Goal: Task Accomplishment & Management: Complete application form

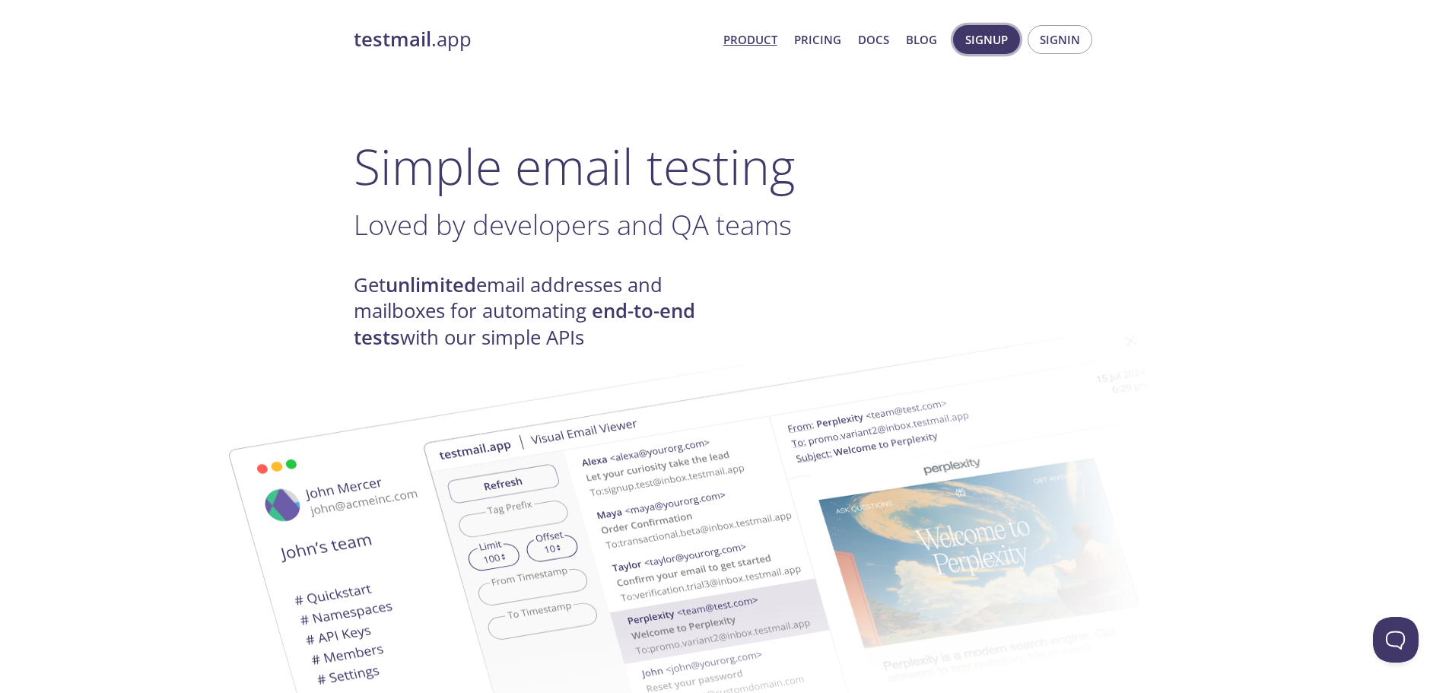
click at [981, 43] on span "Signup" at bounding box center [987, 40] width 43 height 20
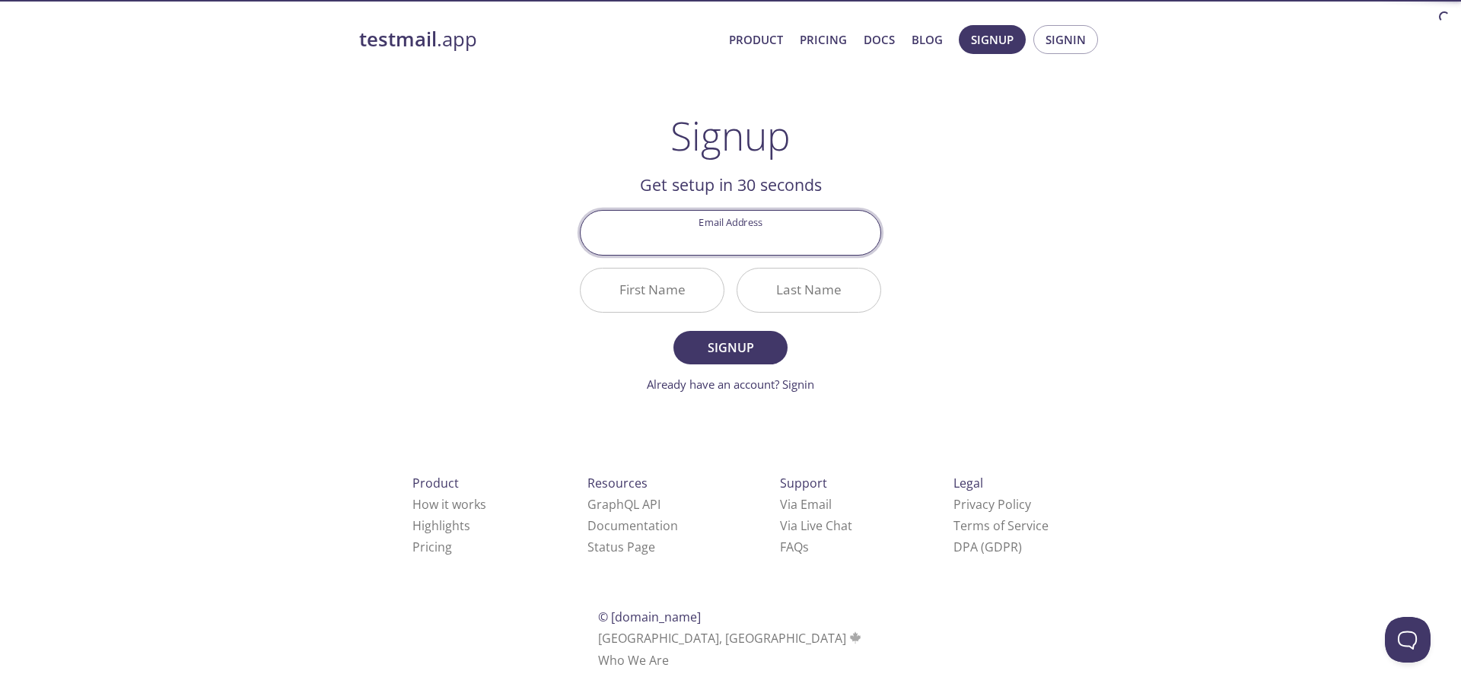
click at [747, 236] on input "Email Address" at bounding box center [731, 232] width 300 height 43
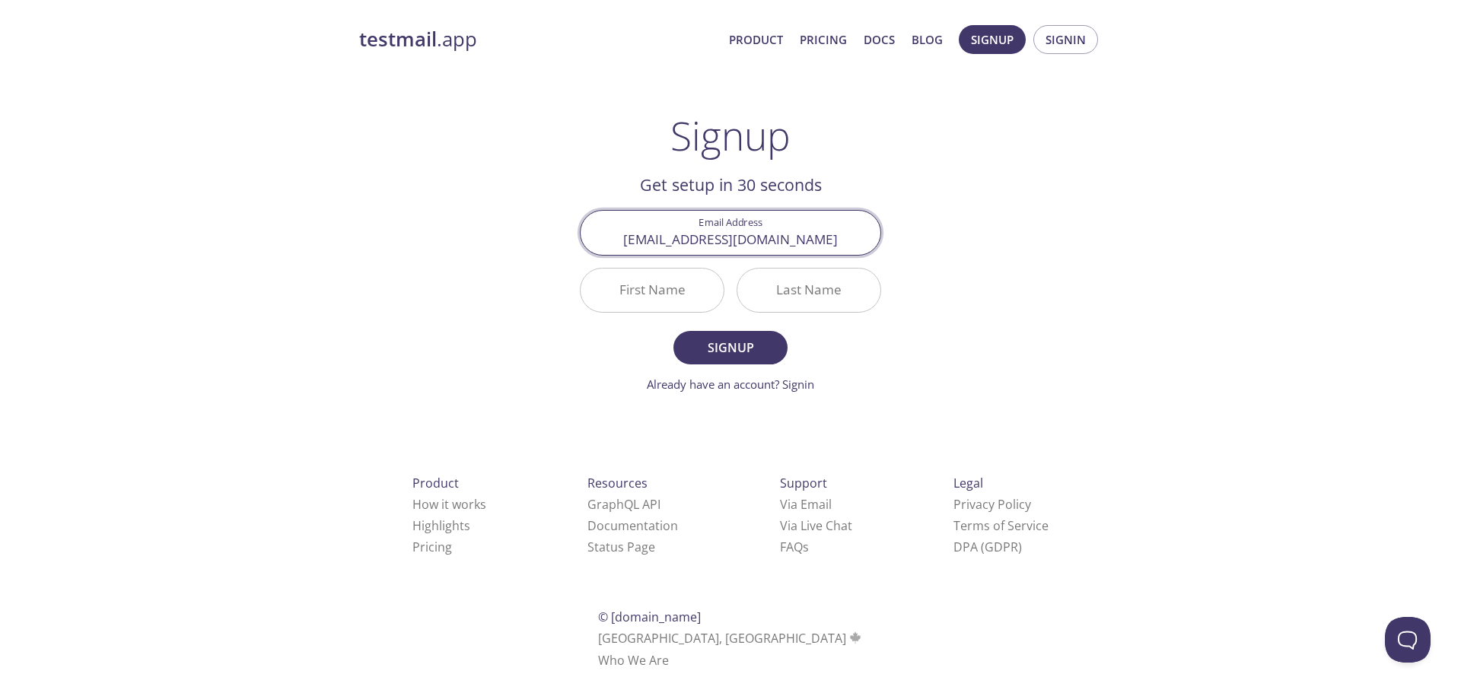
click at [716, 240] on input "akkafx3@gmail.com" at bounding box center [731, 232] width 300 height 43
type input "[EMAIL_ADDRESS][DOMAIN_NAME]"
click at [1010, 261] on div "testmail .app Product Pricing Docs Blog Signup Signin Signup Get setup in 30 se…" at bounding box center [730, 364] width 779 height 698
click at [673, 283] on input "First Name" at bounding box center [652, 290] width 143 height 43
type input "Akka"
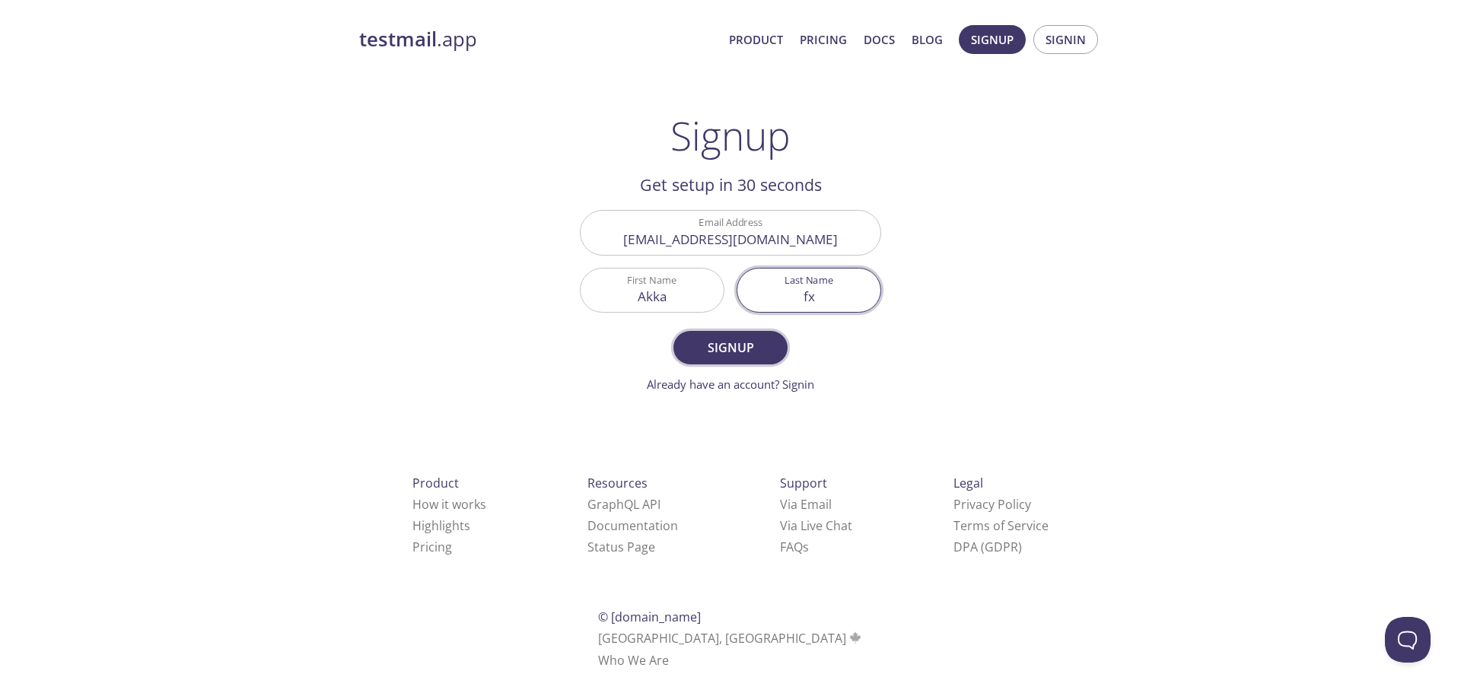
type input "fx"
click at [693, 355] on span "Signup" at bounding box center [730, 347] width 81 height 21
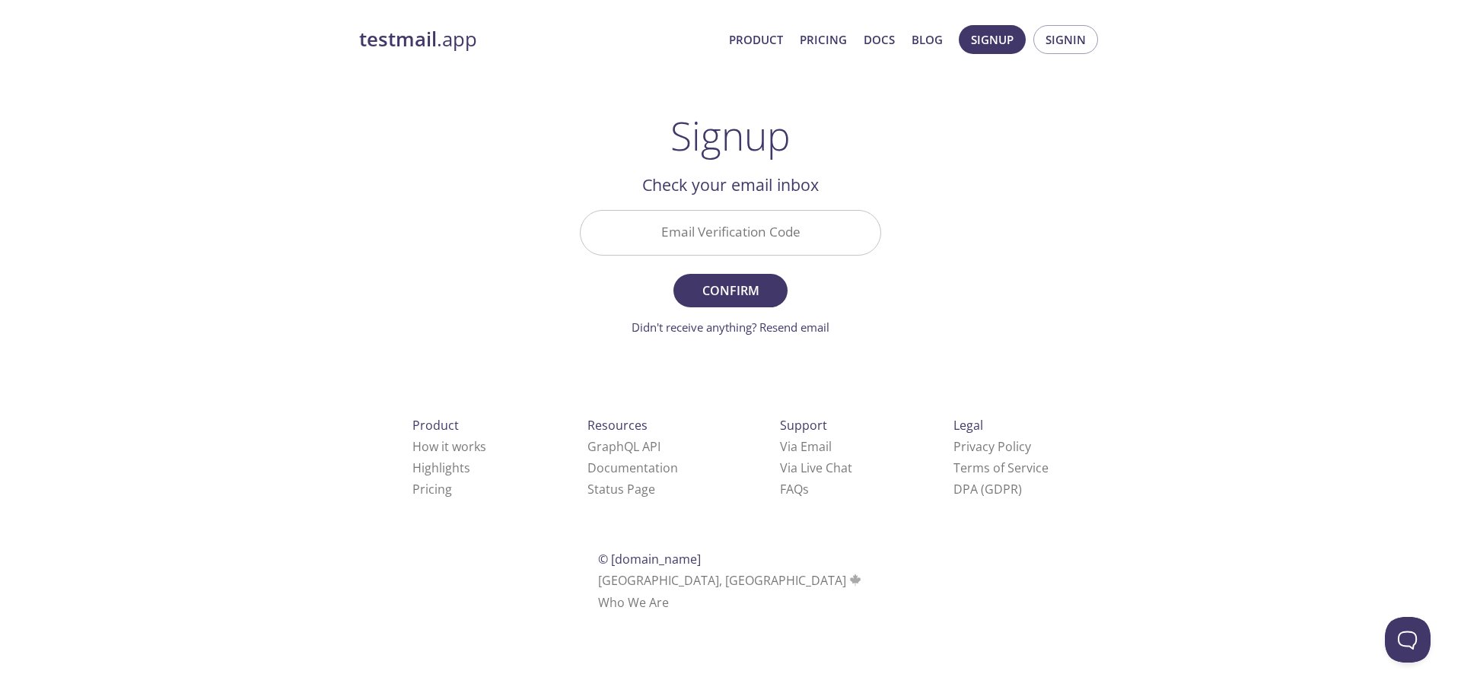
paste input "EDZRTBC"
click at [759, 219] on input "Email Verification Code" at bounding box center [731, 232] width 300 height 43
type input "EDZRTBC"
click at [486, 273] on div "testmail .app Product Pricing Docs Blog Signup Signin Signup Get setup in 30 se…" at bounding box center [730, 335] width 779 height 641
click at [737, 286] on span "Confirm" at bounding box center [730, 290] width 81 height 21
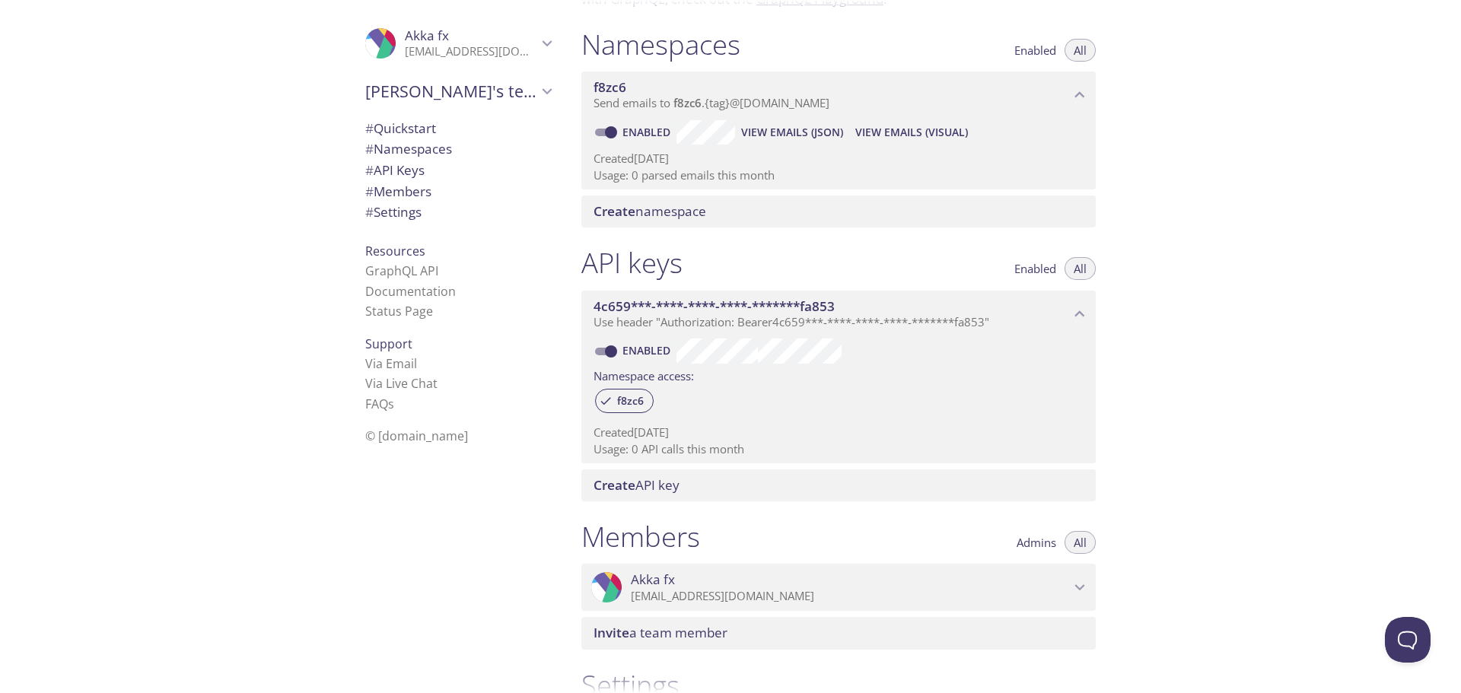
scroll to position [161, 0]
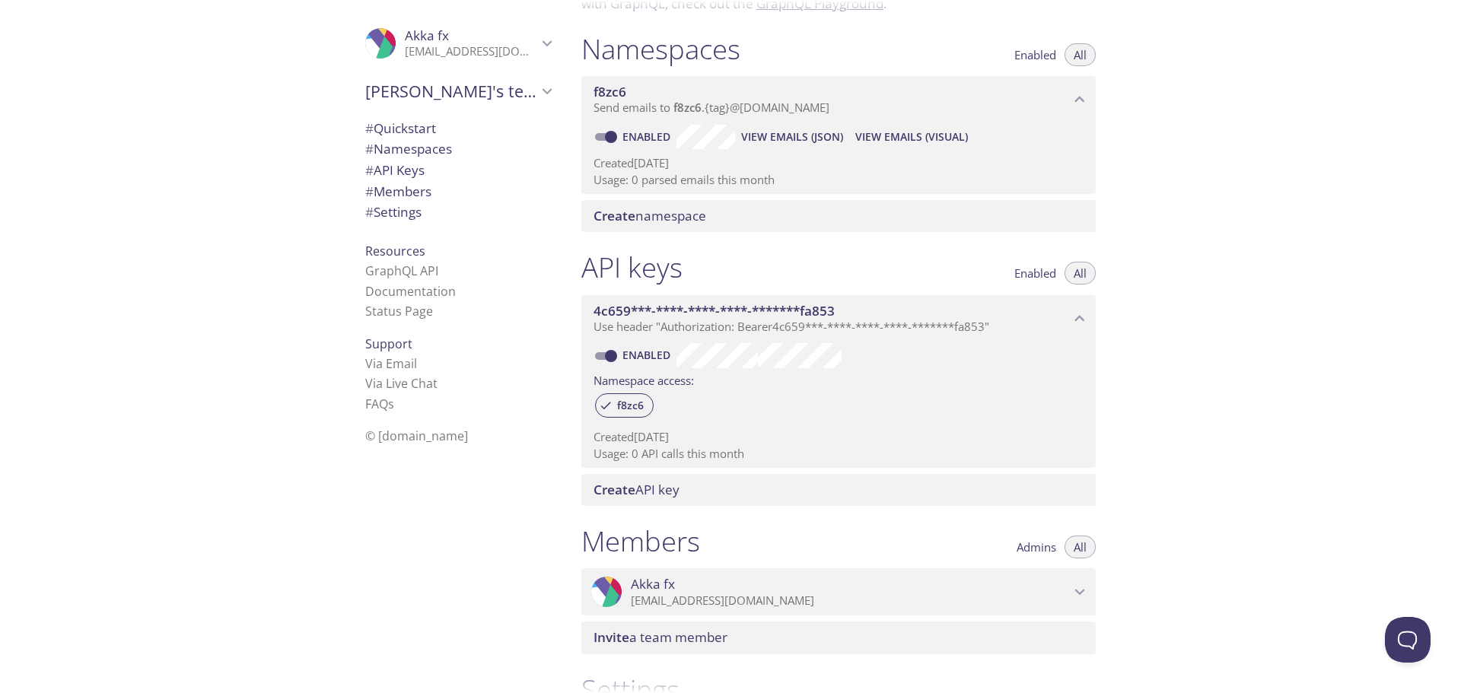
click at [830, 310] on span "4c659***-****-****-****-*******fa853" at bounding box center [713, 311] width 241 height 18
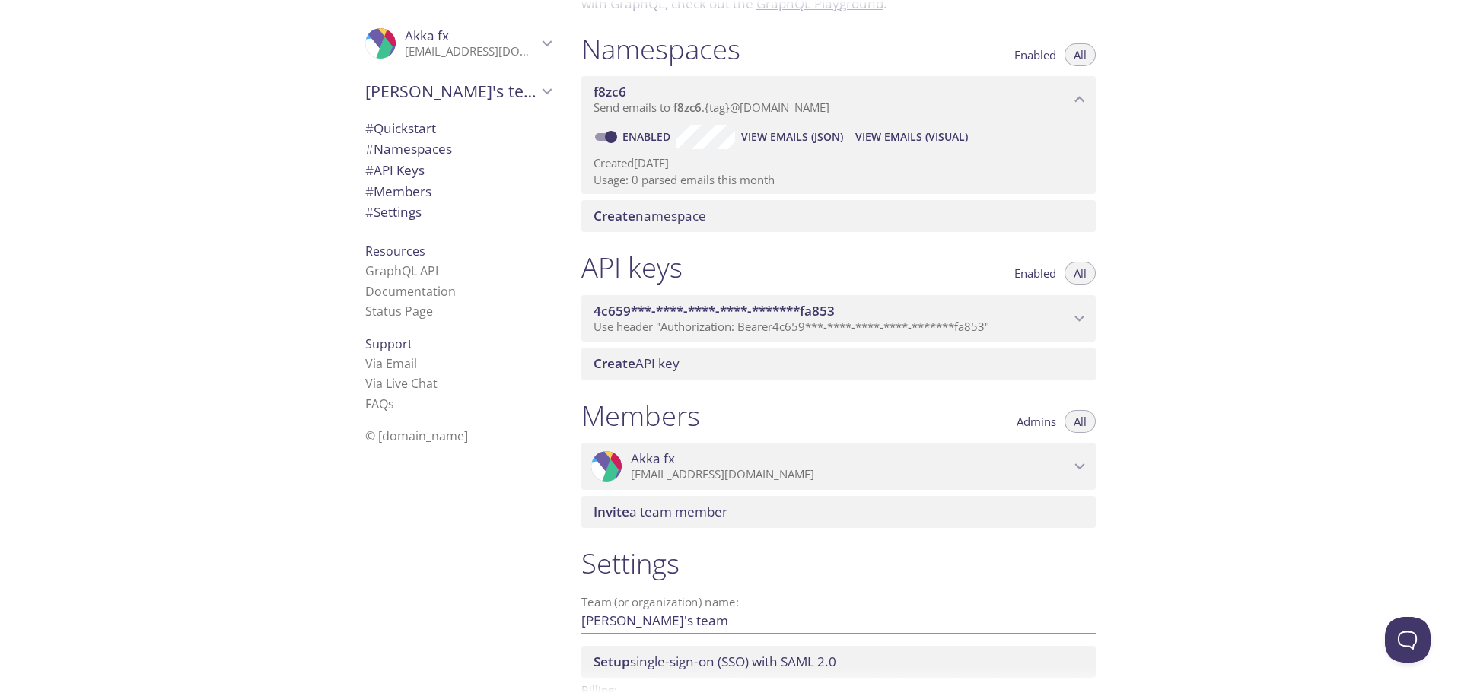
click at [829, 310] on span "4c659***-****-****-****-*******fa853" at bounding box center [713, 311] width 241 height 18
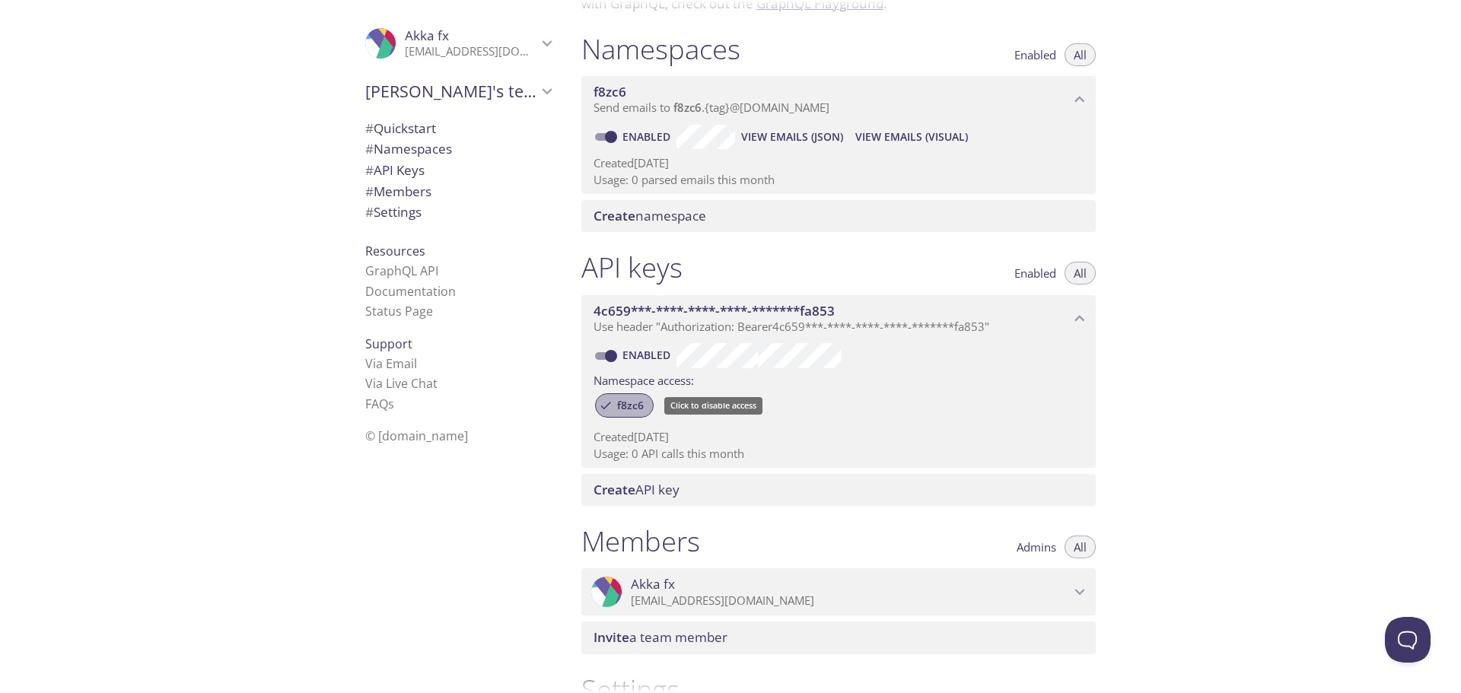
click at [620, 404] on span "f8zc6" at bounding box center [630, 406] width 45 height 14
drag, startPoint x: 632, startPoint y: 404, endPoint x: 616, endPoint y: 404, distance: 16.7
click at [616, 404] on div "f8zc6" at bounding box center [838, 406] width 490 height 33
drag, startPoint x: 619, startPoint y: 406, endPoint x: 657, endPoint y: 406, distance: 38.1
click at [657, 406] on div "f8zc6" at bounding box center [838, 406] width 490 height 33
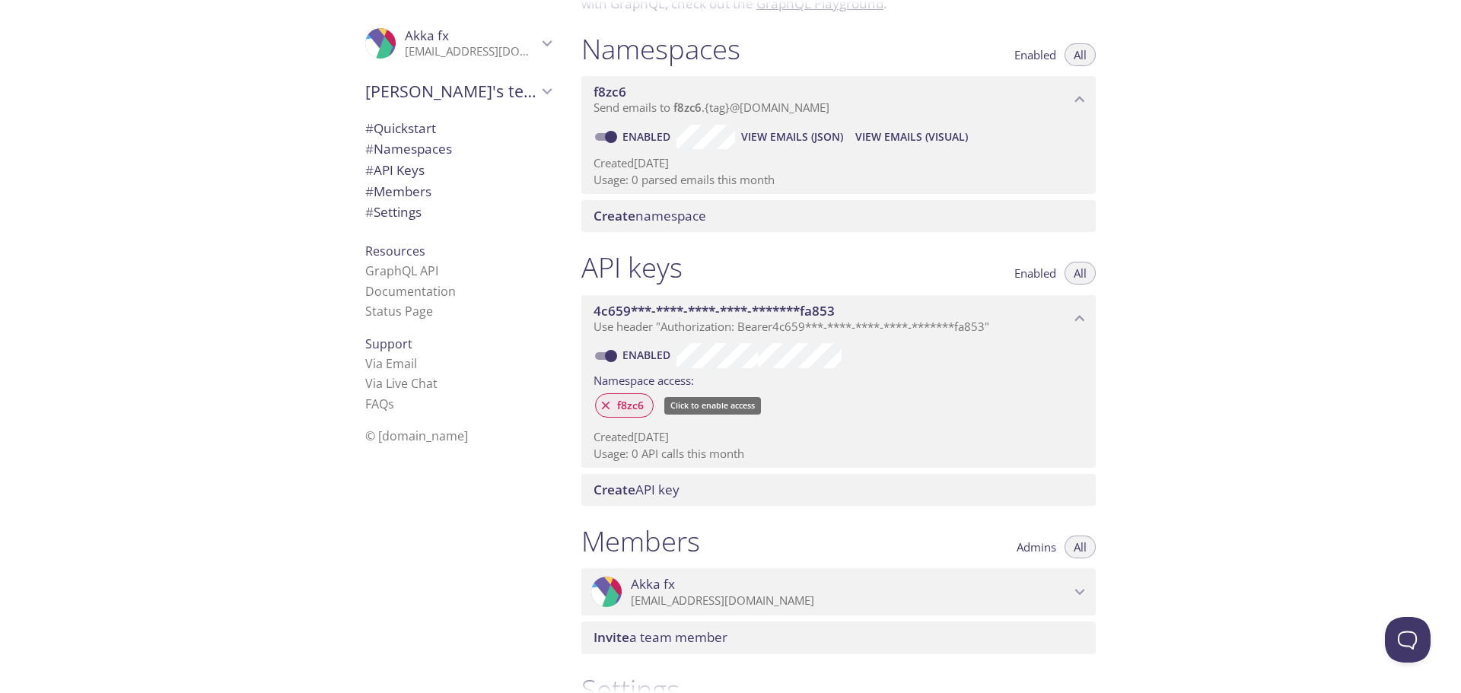
click at [600, 399] on icon at bounding box center [606, 406] width 14 height 14
click at [621, 408] on span "f8zc6" at bounding box center [630, 406] width 45 height 14
click at [1029, 273] on span "Enabled" at bounding box center [1035, 273] width 42 height 0
drag, startPoint x: 673, startPoint y: 112, endPoint x: 827, endPoint y: 31, distance: 174.2
click at [827, 31] on div "Namespaces Enabled All f8zc6 Send emails to f8zc6 . {tag} @inbox.testmail.app E…" at bounding box center [838, 132] width 539 height 219
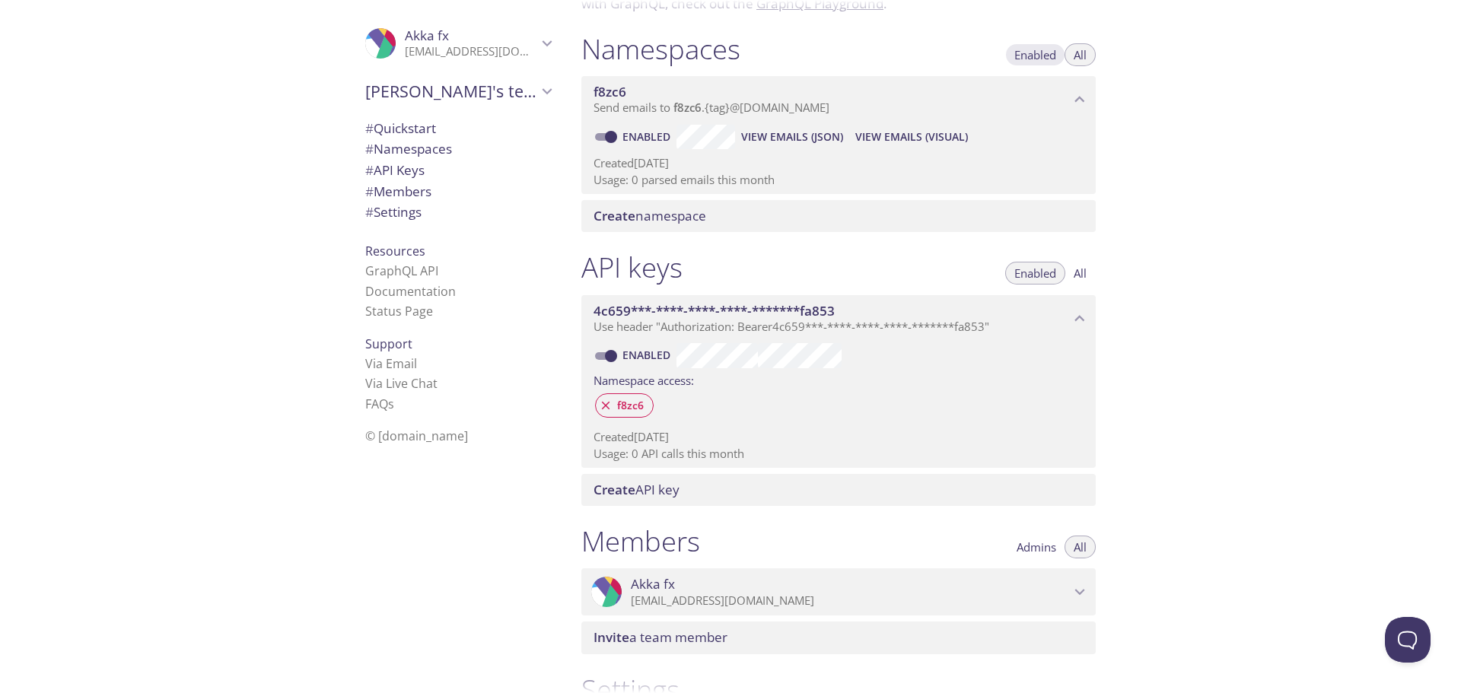
click at [1033, 55] on span "Enabled" at bounding box center [1035, 55] width 42 height 0
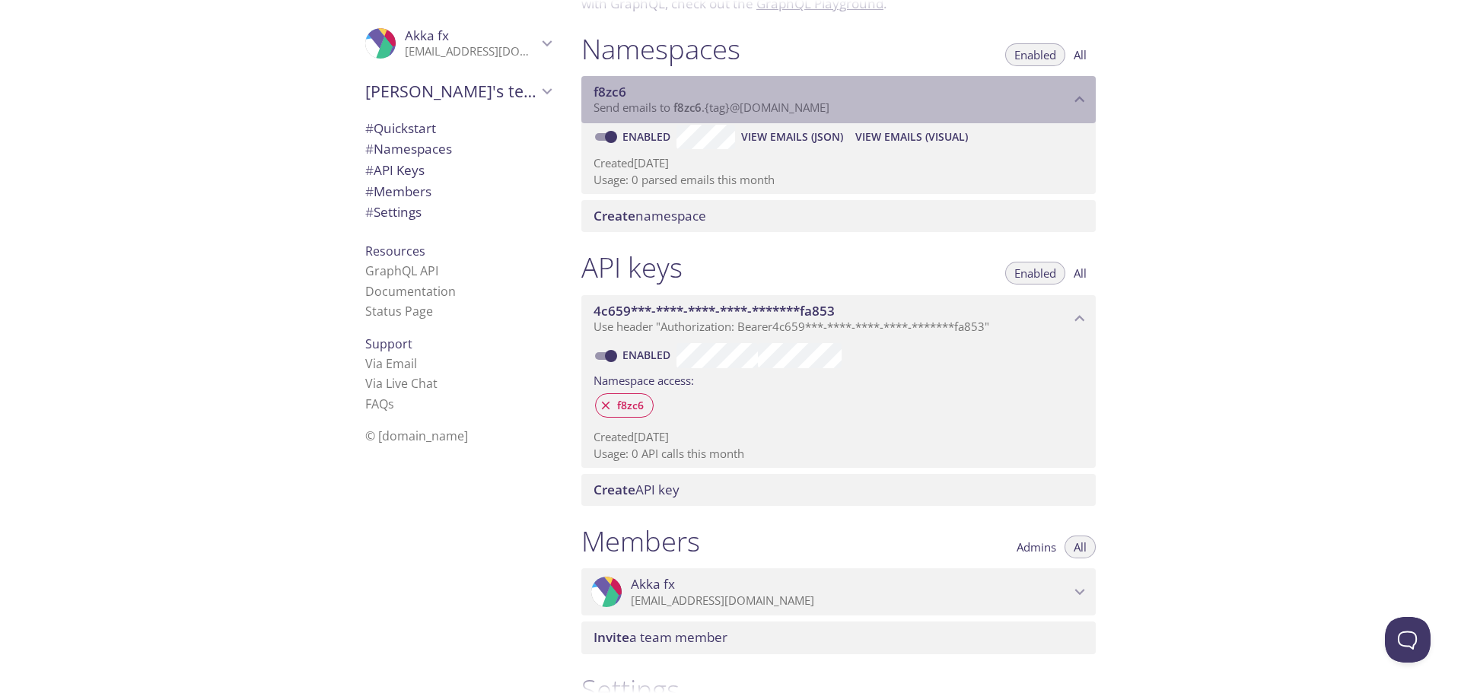
click at [724, 101] on span "Send emails to f8zc6 . {tag} @inbox.testmail.app" at bounding box center [711, 107] width 236 height 15
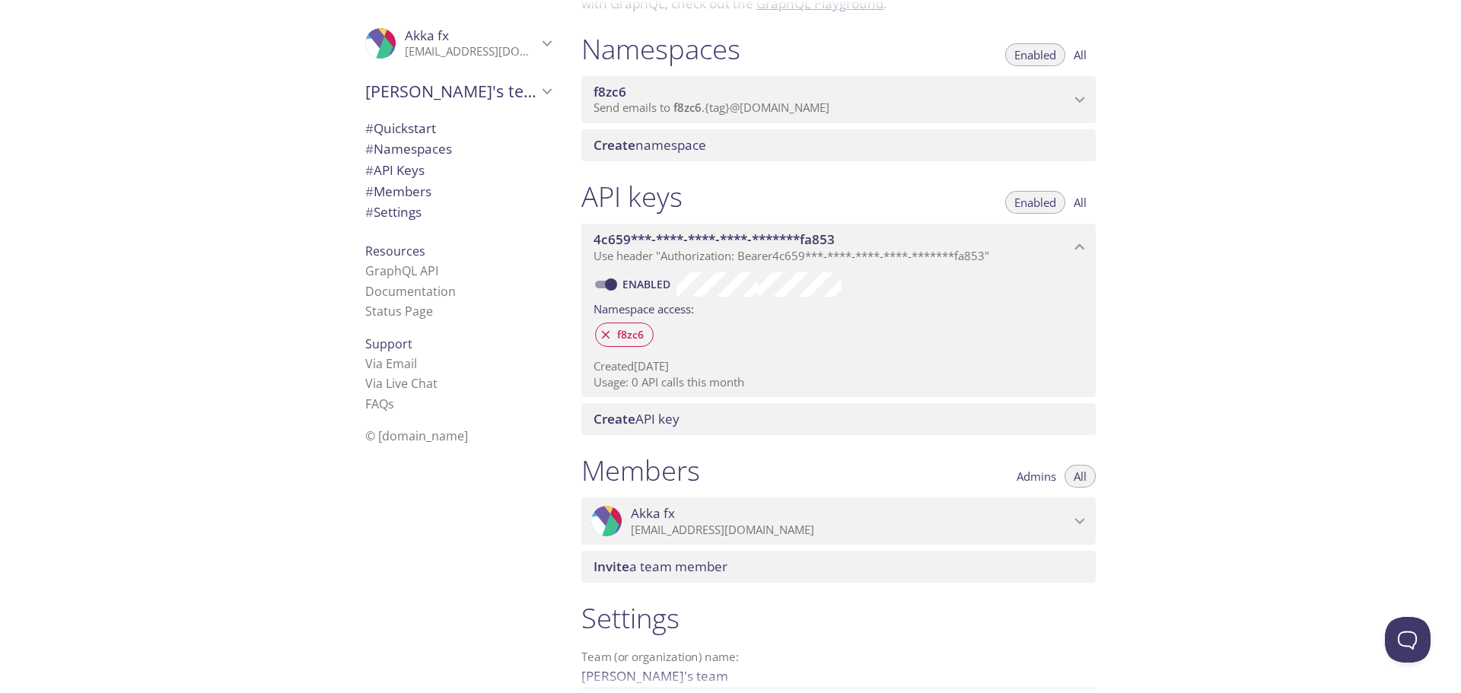
click at [724, 101] on span "Send emails to f8zc6 . {tag} @inbox.testmail.app" at bounding box center [711, 107] width 236 height 15
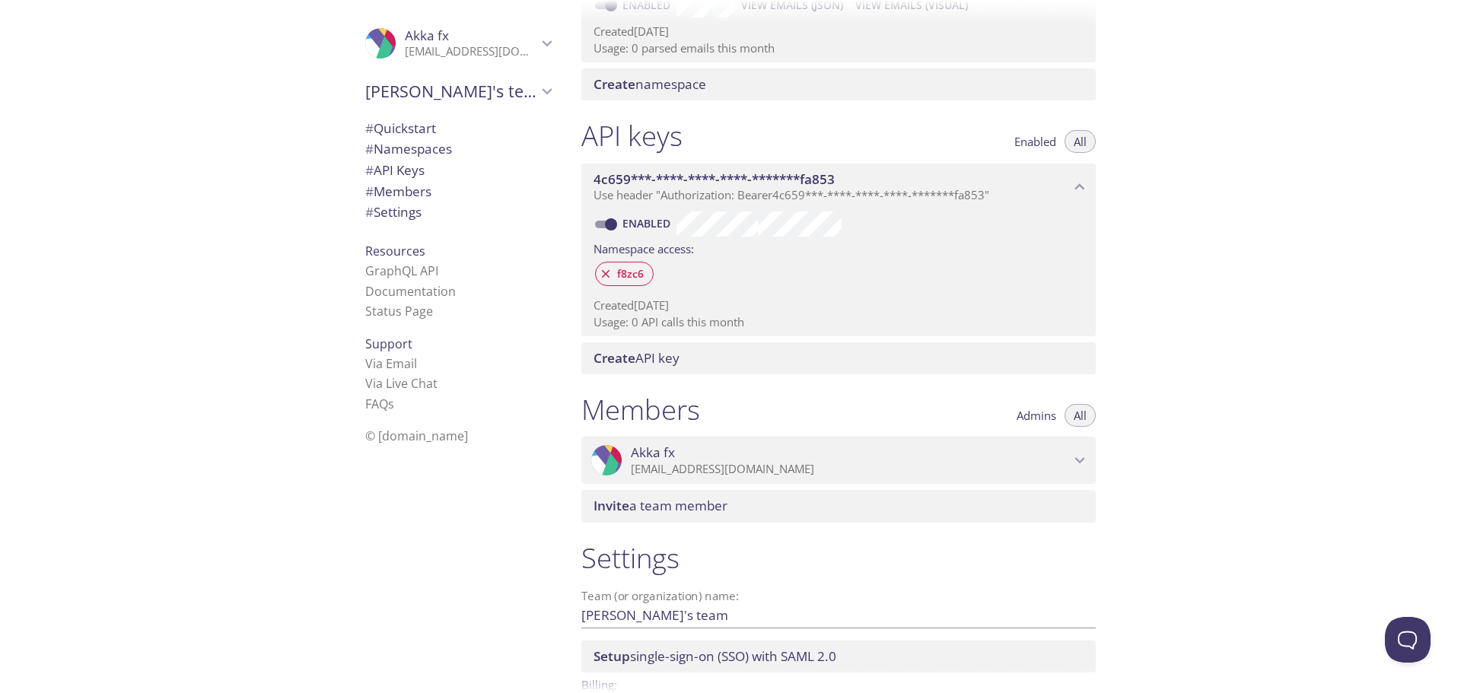
scroll to position [389, 0]
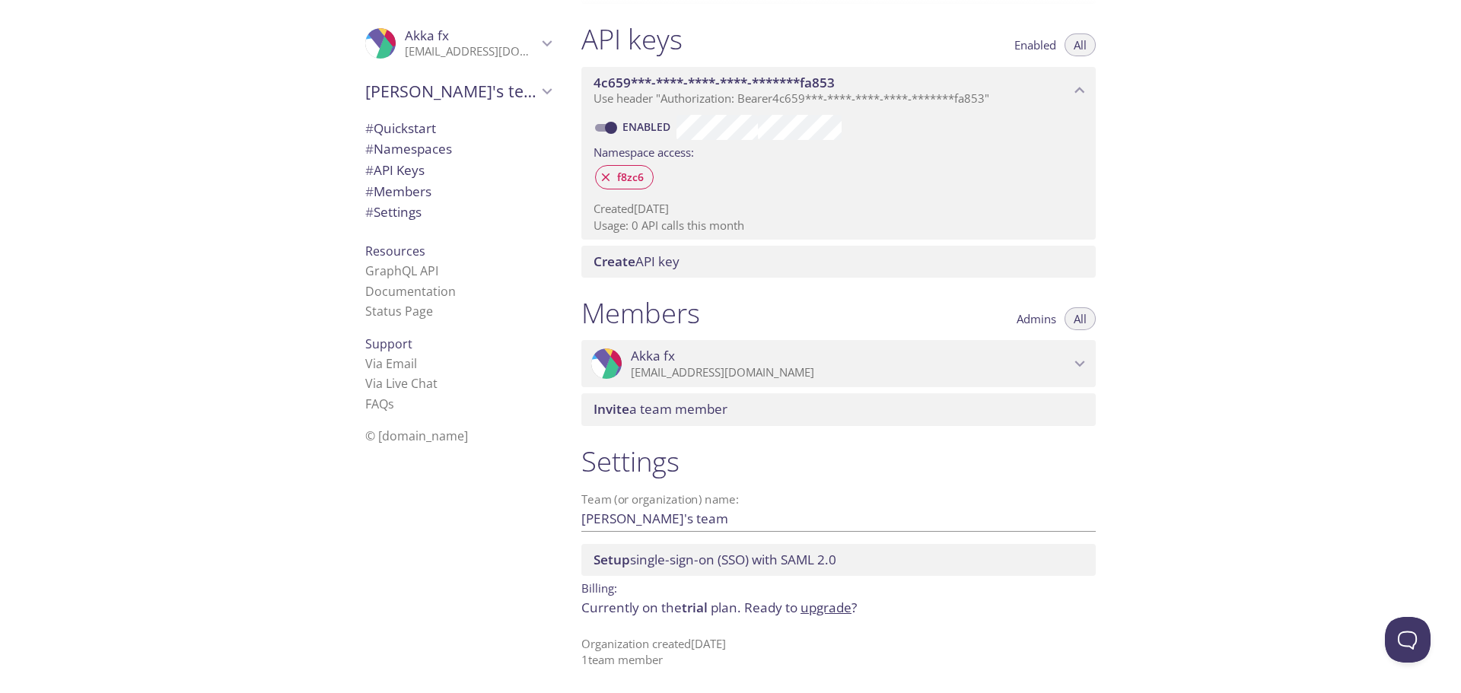
click at [387, 170] on span "# API Keys" at bounding box center [394, 170] width 59 height 18
click at [1027, 319] on span "Admins" at bounding box center [1037, 319] width 40 height 0
click at [1027, 45] on span "Enabled" at bounding box center [1035, 45] width 42 height 0
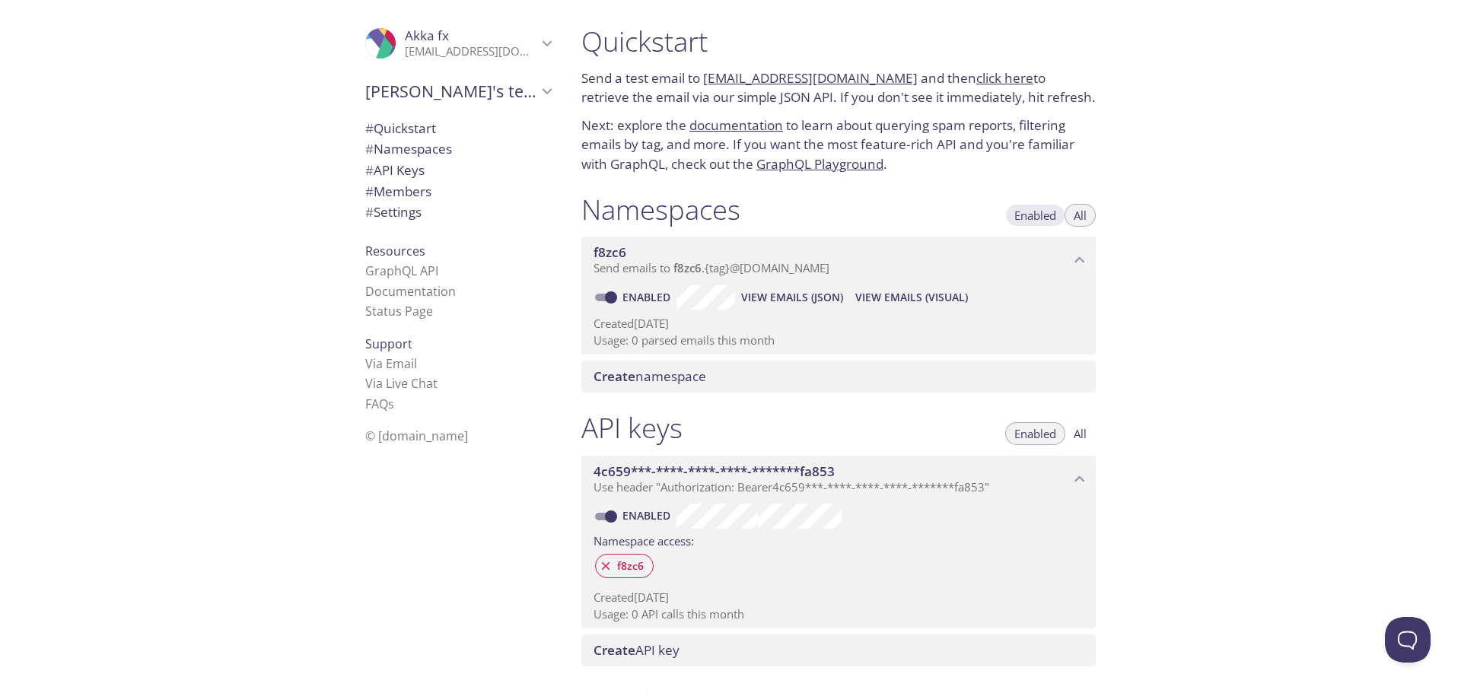
click at [1027, 215] on span "Enabled" at bounding box center [1035, 215] width 42 height 0
click at [744, 123] on link "documentation" at bounding box center [736, 125] width 94 height 18
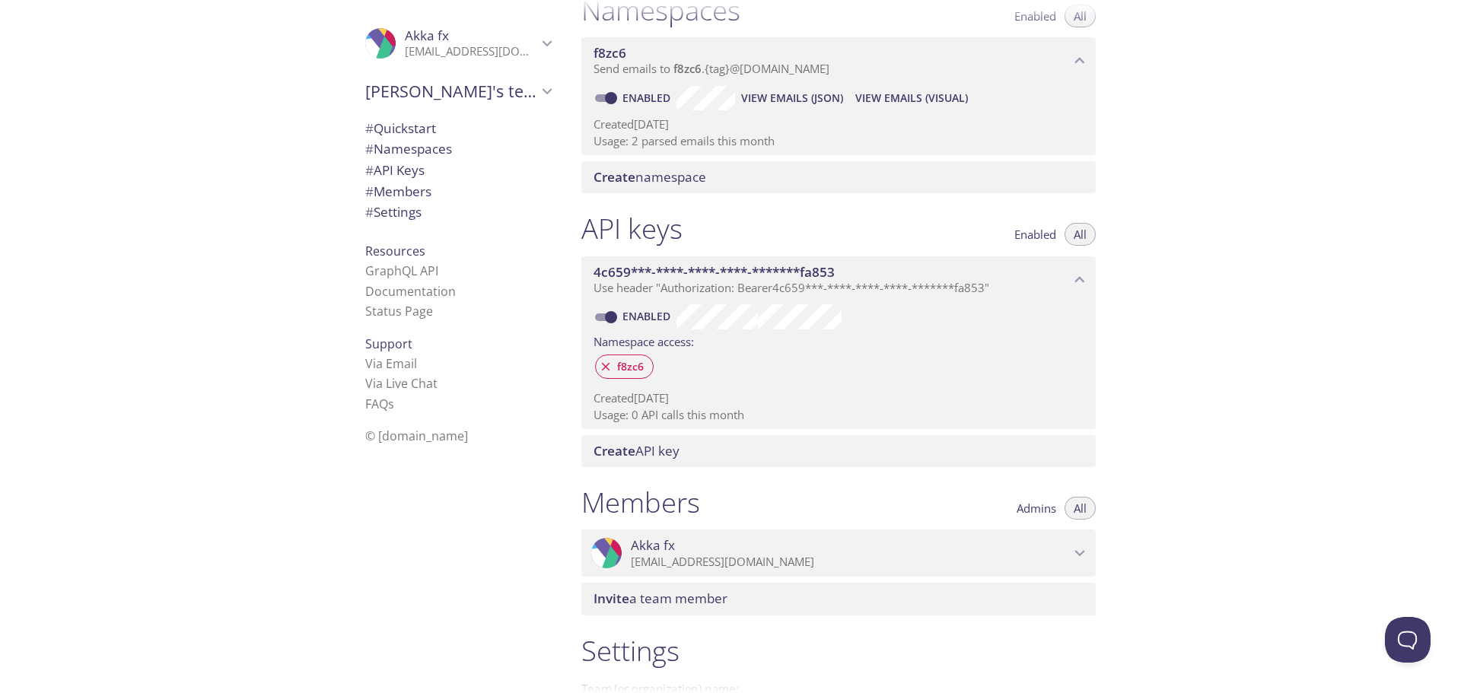
scroll to position [76, 0]
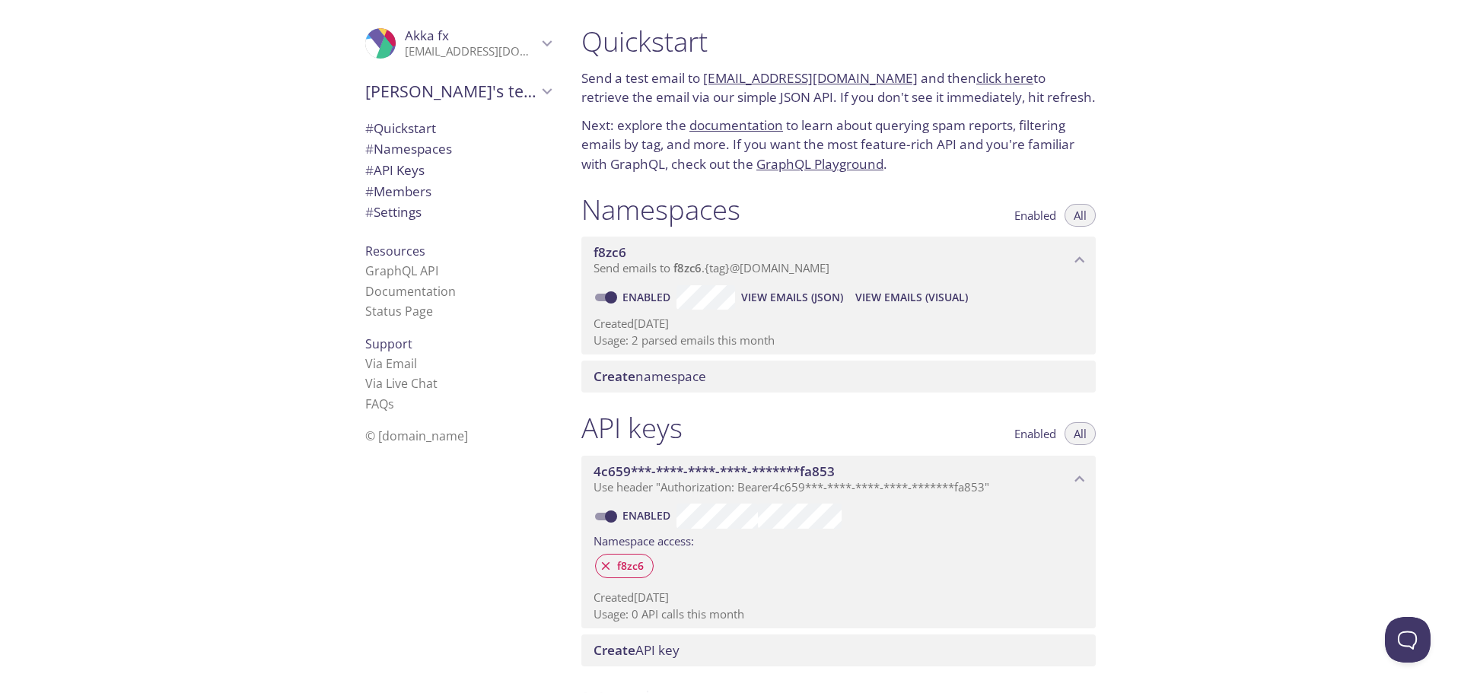
click at [809, 299] on span "View Emails (JSON)" at bounding box center [792, 297] width 102 height 18
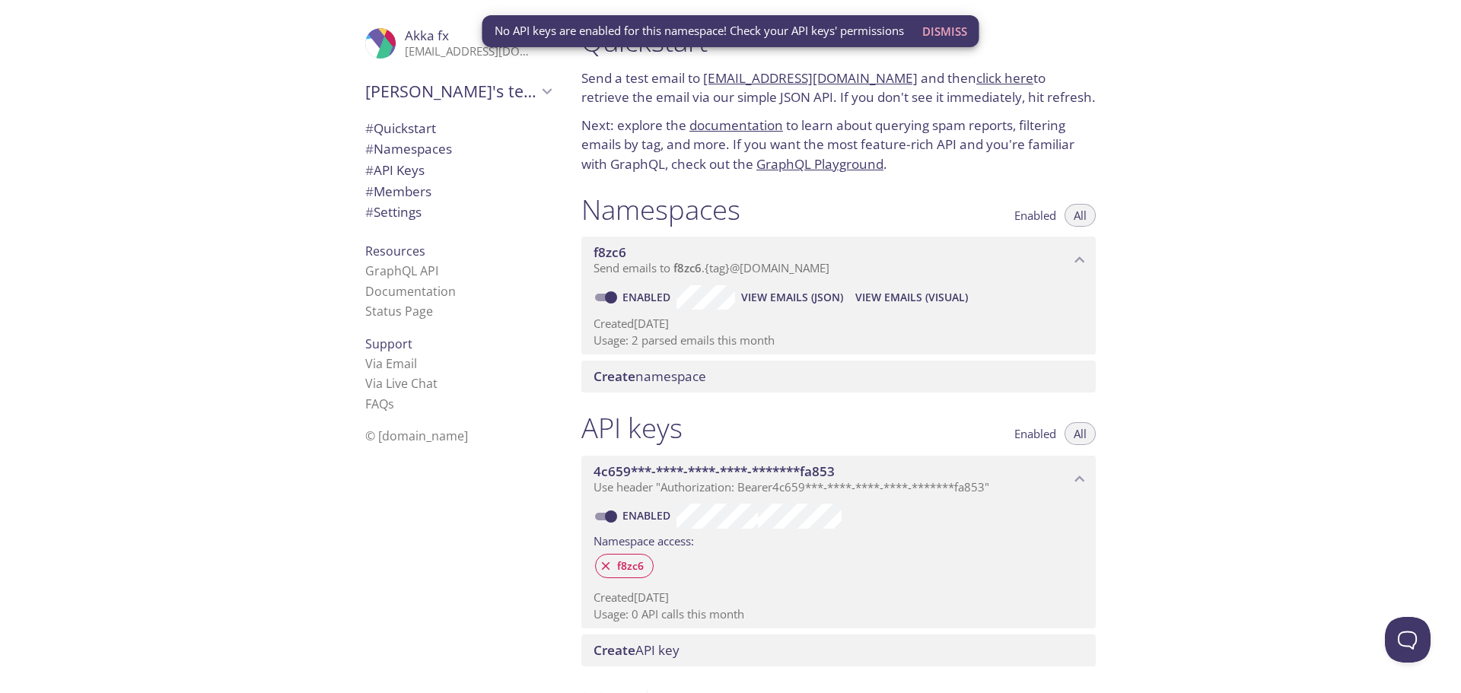
click at [912, 298] on span "View Emails (Visual)" at bounding box center [911, 297] width 113 height 18
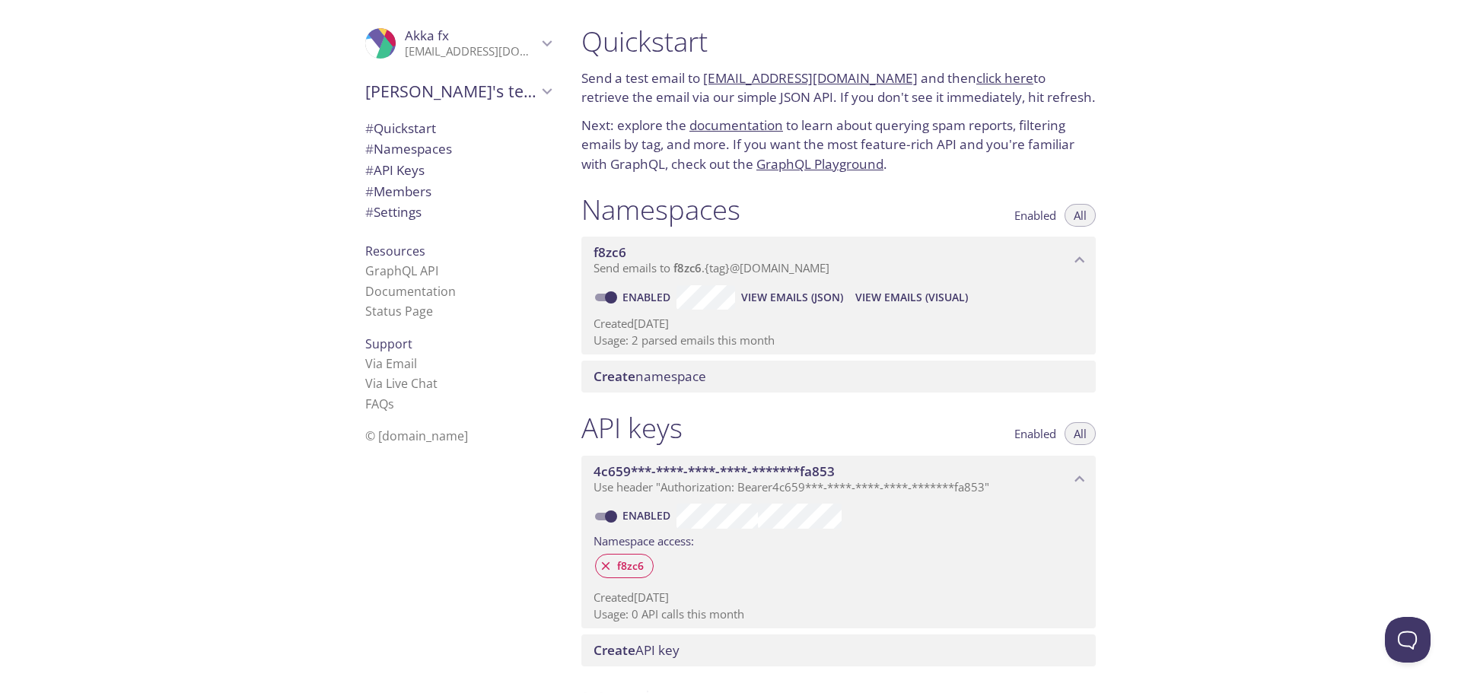
click at [759, 258] on span "f8zc6" at bounding box center [831, 252] width 476 height 17
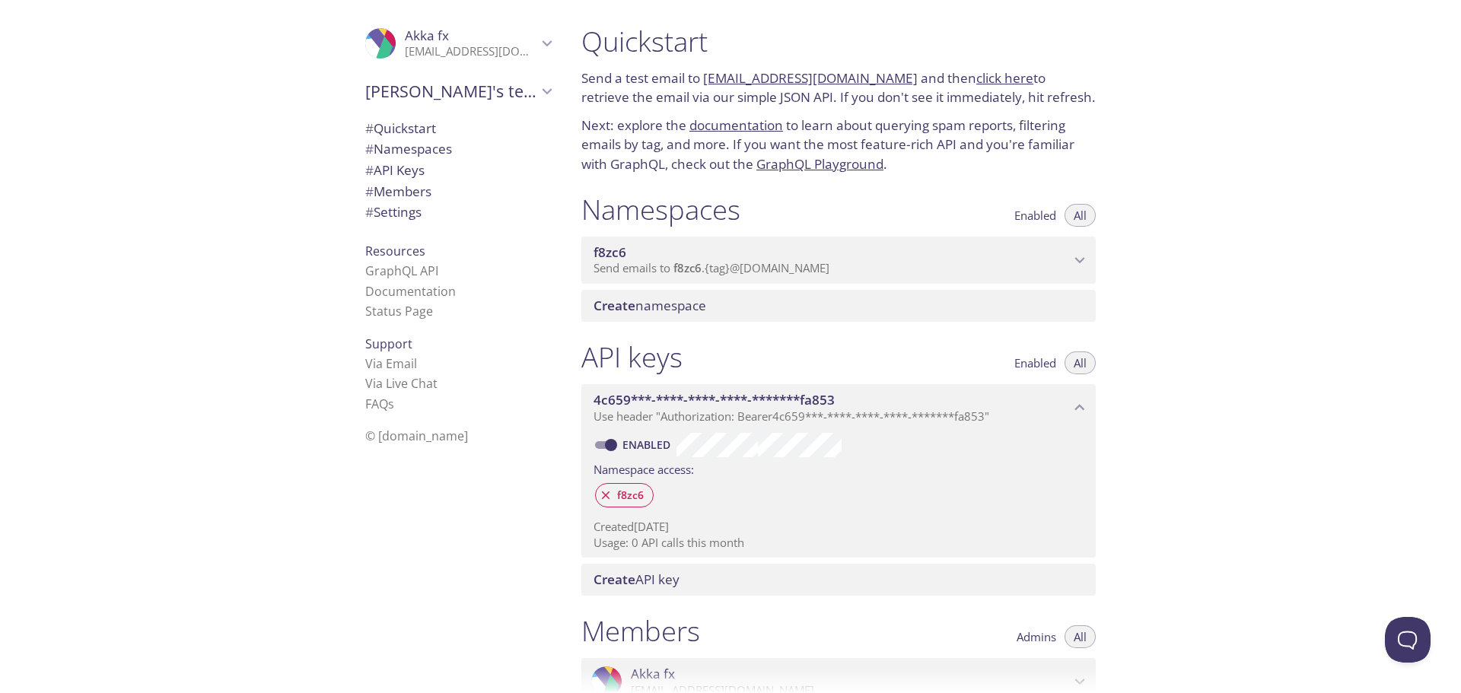
click at [843, 262] on p "Send emails to f8zc6 . {tag} @inbox.testmail.app" at bounding box center [831, 268] width 476 height 15
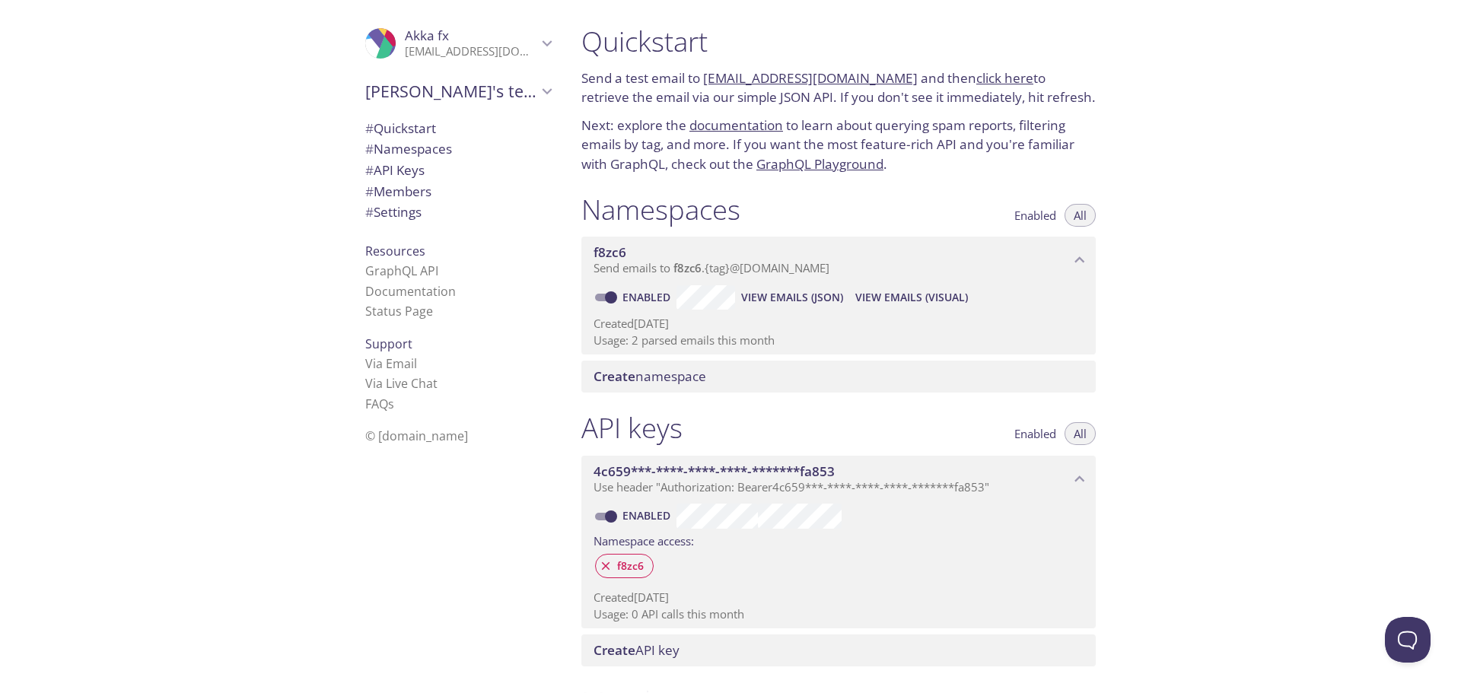
click at [646, 380] on span "Create namespace" at bounding box center [649, 377] width 113 height 18
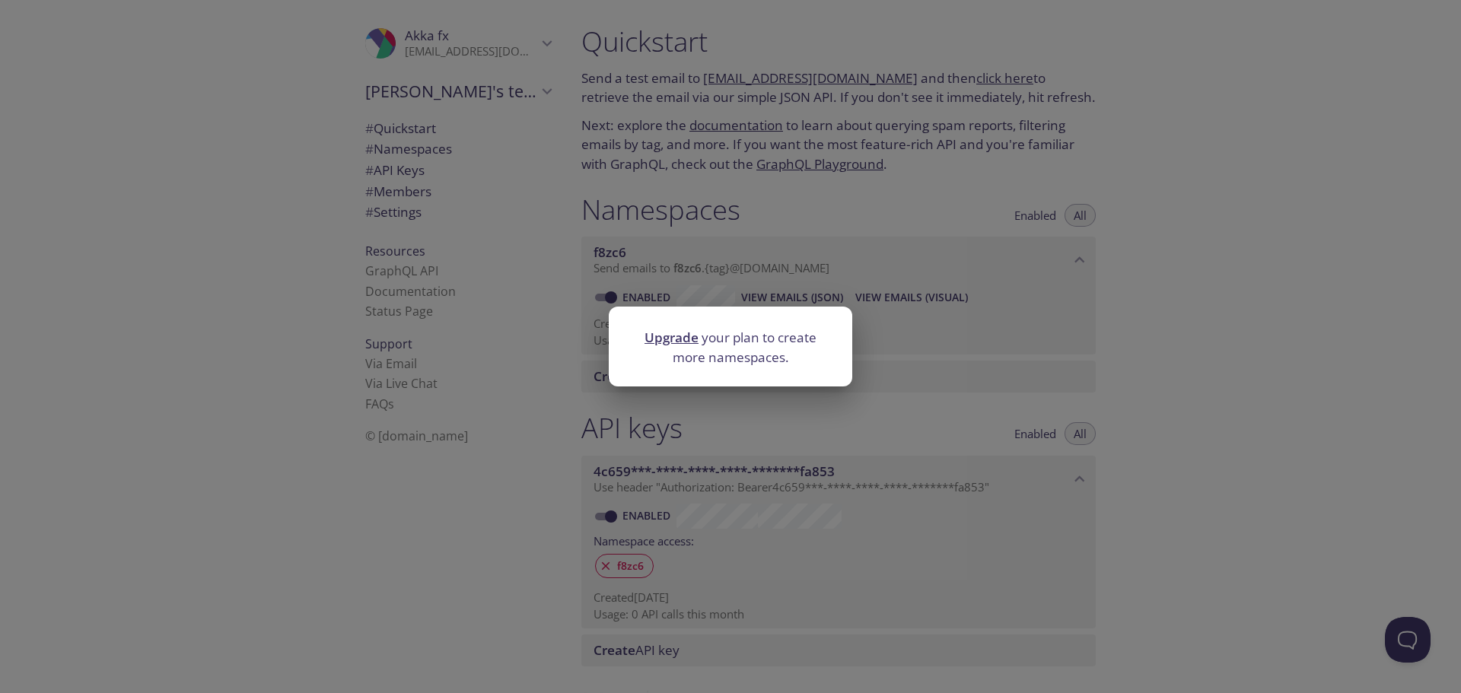
click at [1115, 321] on div "Upgrade your plan to create more namespaces." at bounding box center [730, 346] width 1461 height 693
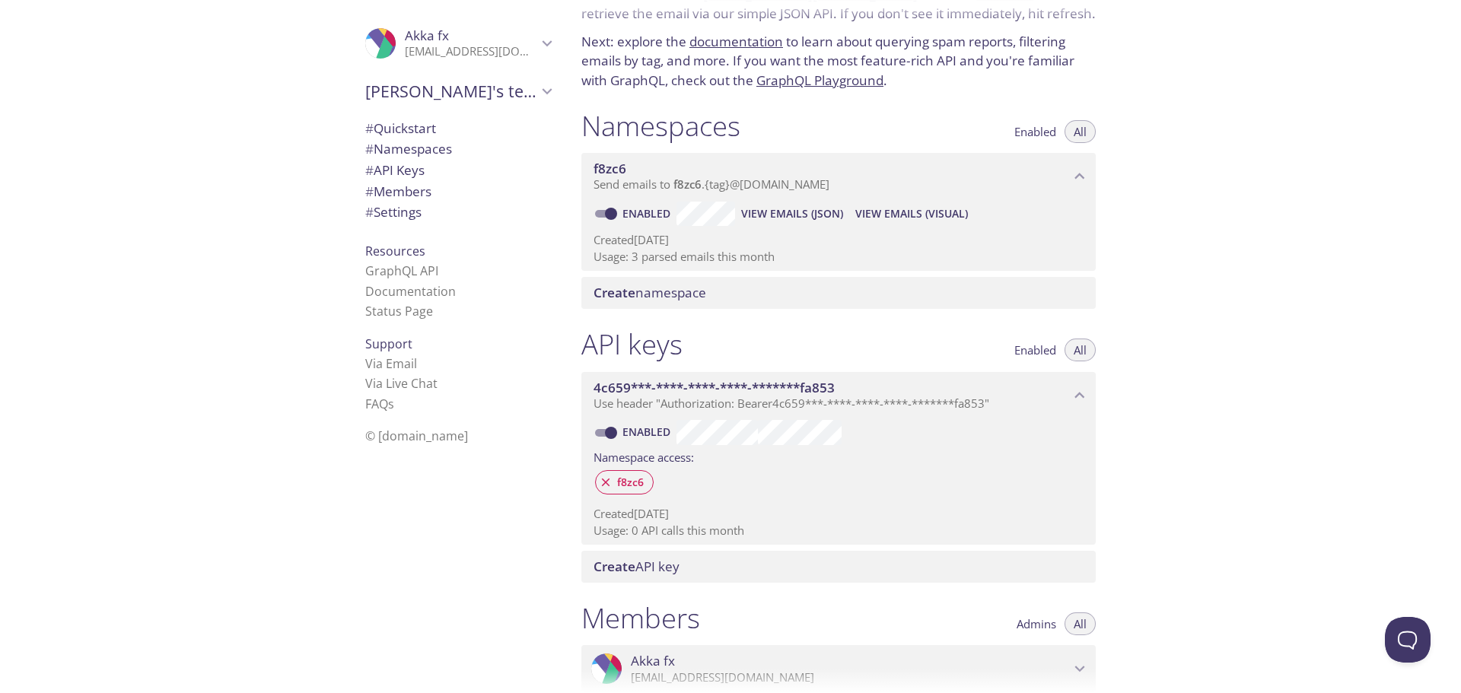
scroll to position [76, 0]
